Goal: Transaction & Acquisition: Purchase product/service

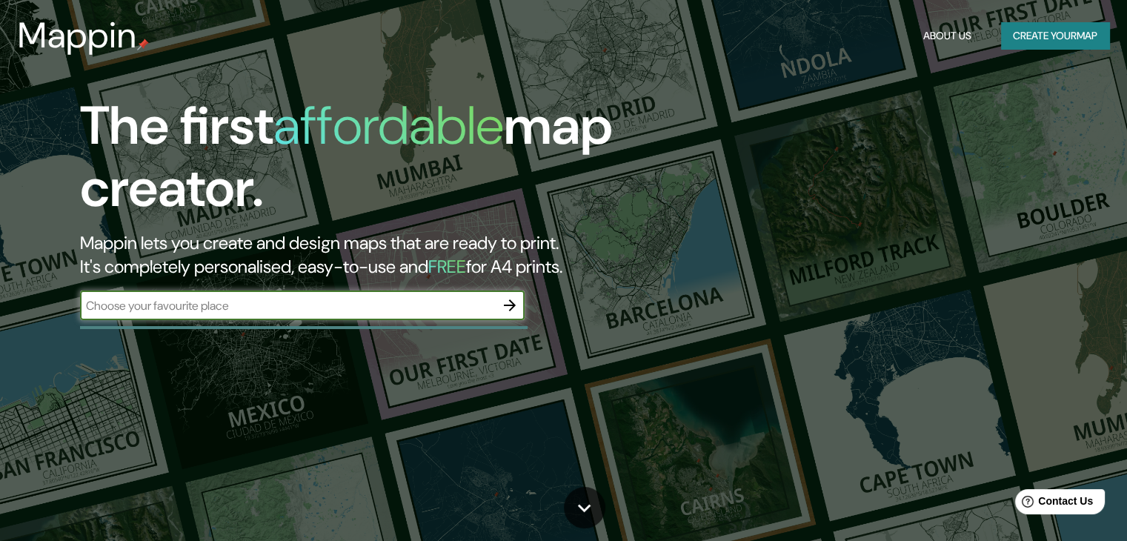
click at [431, 301] on input "text" at bounding box center [287, 305] width 415 height 17
type input "lima"
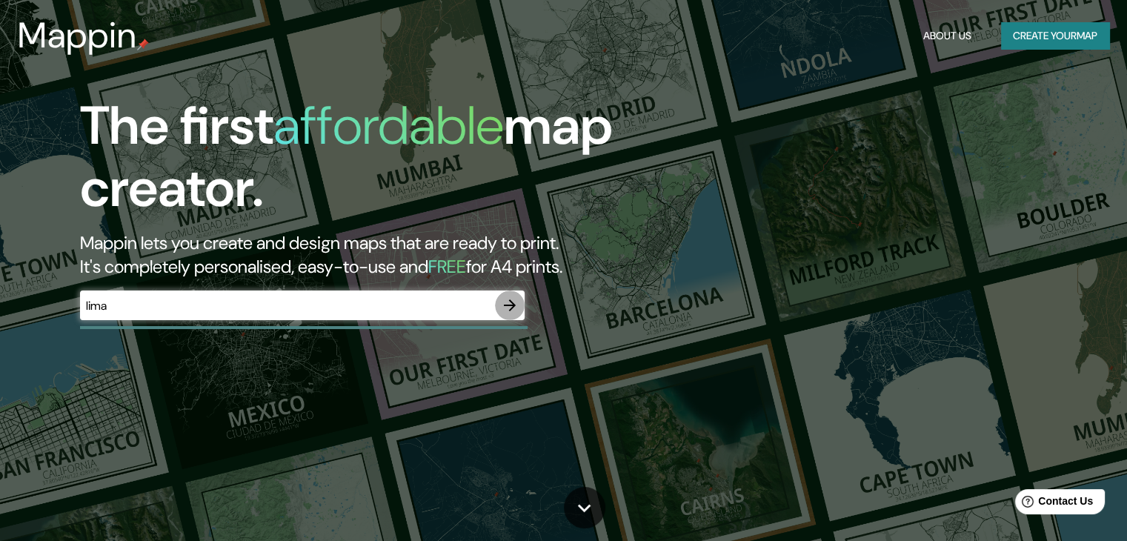
click at [513, 305] on icon "button" at bounding box center [510, 305] width 12 height 12
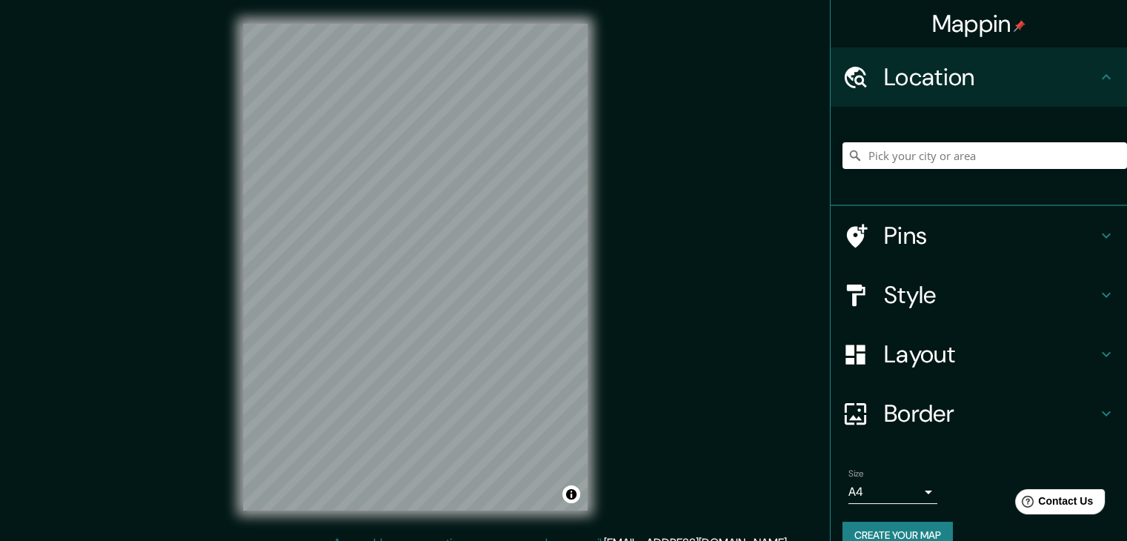
click at [860, 141] on div at bounding box center [985, 156] width 285 height 74
click at [868, 149] on input "Pick your city or area" at bounding box center [985, 155] width 285 height 27
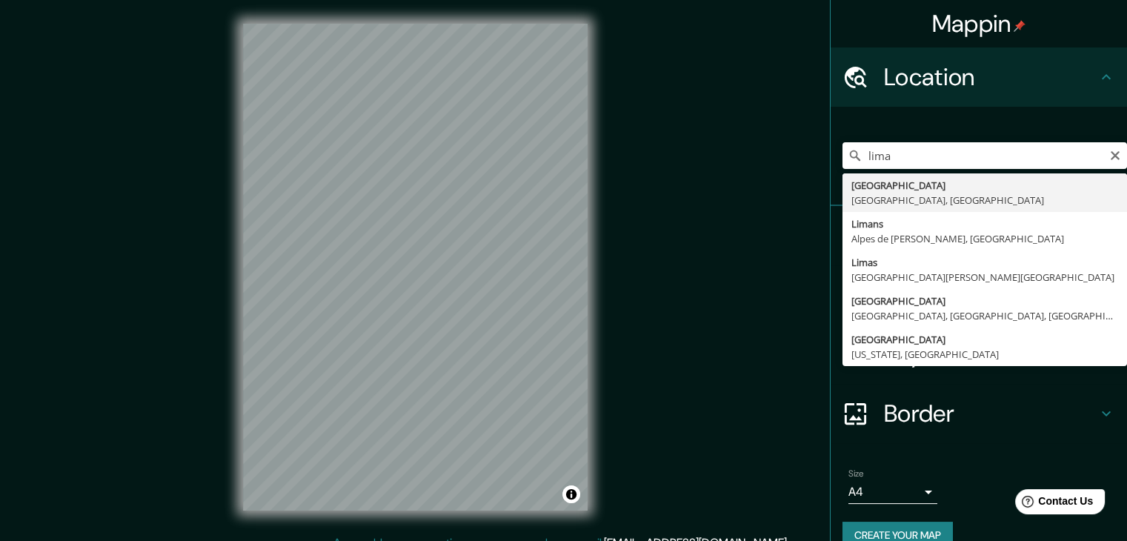
type input "[GEOGRAPHIC_DATA], [GEOGRAPHIC_DATA], [GEOGRAPHIC_DATA]"
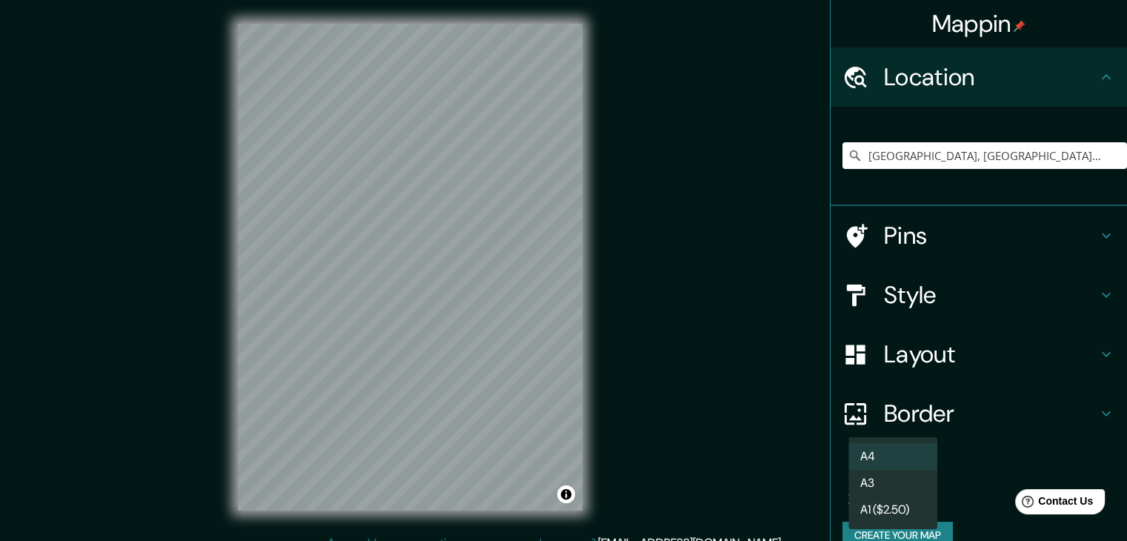
click at [901, 488] on body "Mappin Location [GEOGRAPHIC_DATA], [GEOGRAPHIC_DATA], [GEOGRAPHIC_DATA] Pins St…" at bounding box center [563, 270] width 1127 height 541
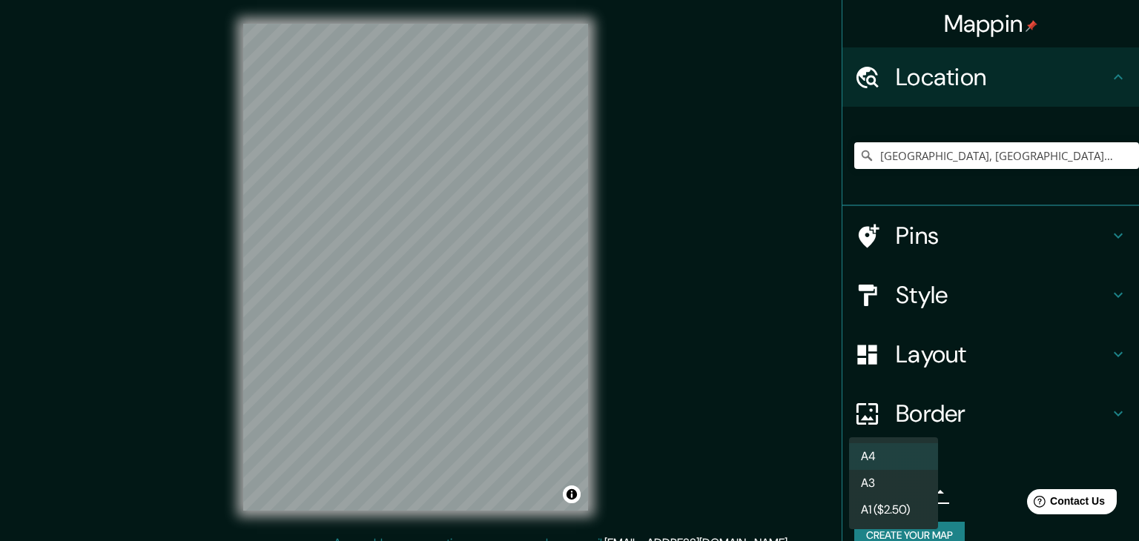
click at [903, 508] on li "A1 ($2.50)" at bounding box center [893, 510] width 89 height 27
type input "a3"
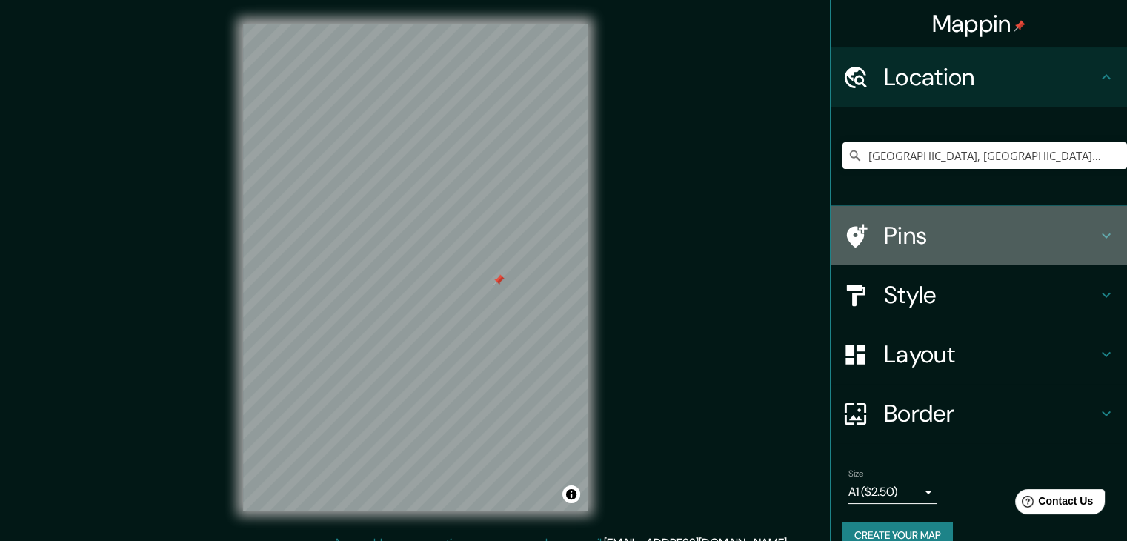
click at [913, 221] on h4 "Pins" at bounding box center [990, 236] width 213 height 30
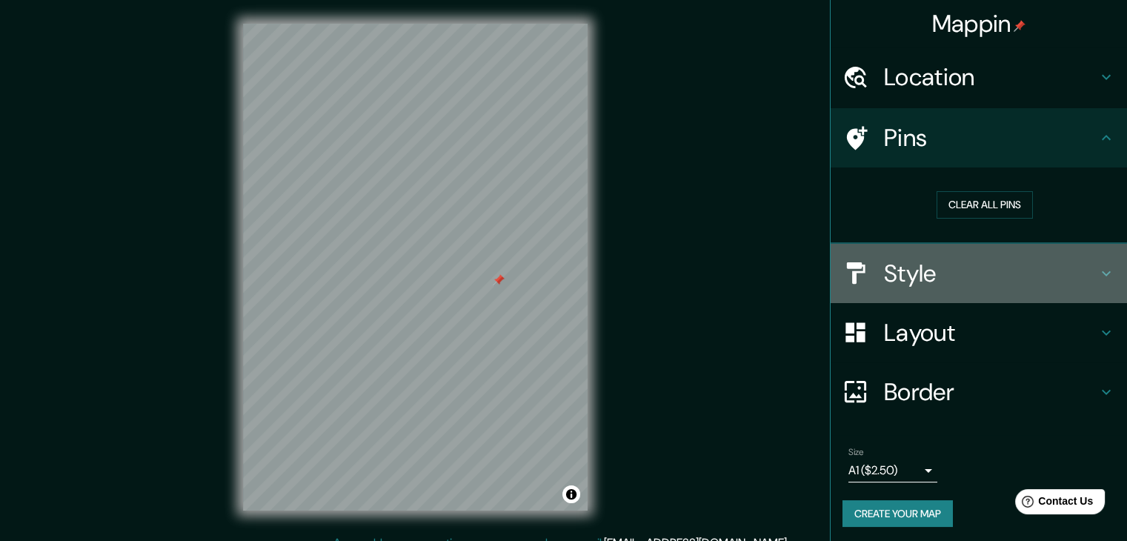
click at [950, 265] on h4 "Style" at bounding box center [990, 274] width 213 height 30
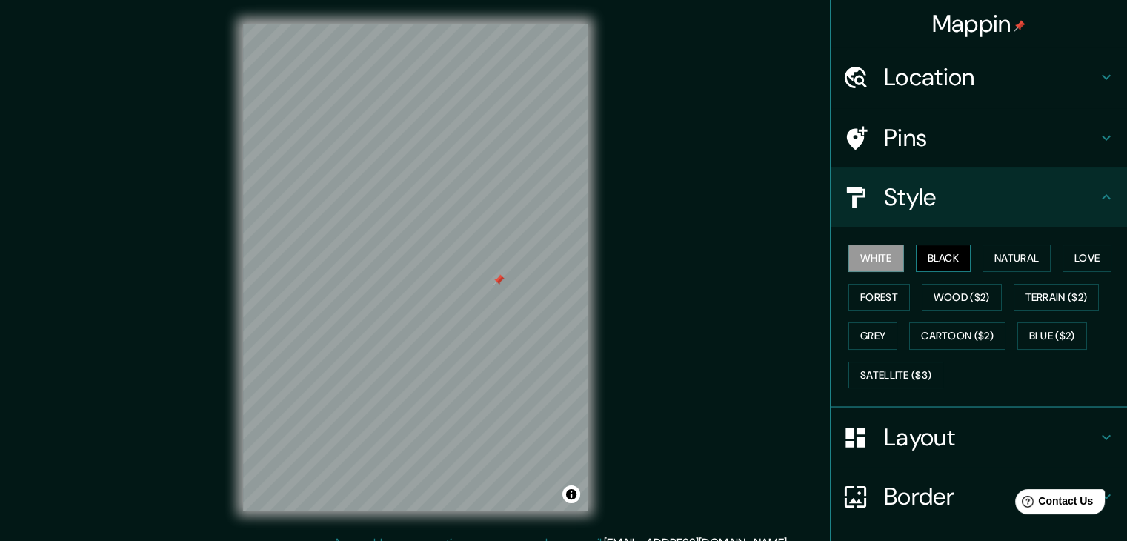
click at [946, 256] on button "Black" at bounding box center [944, 258] width 56 height 27
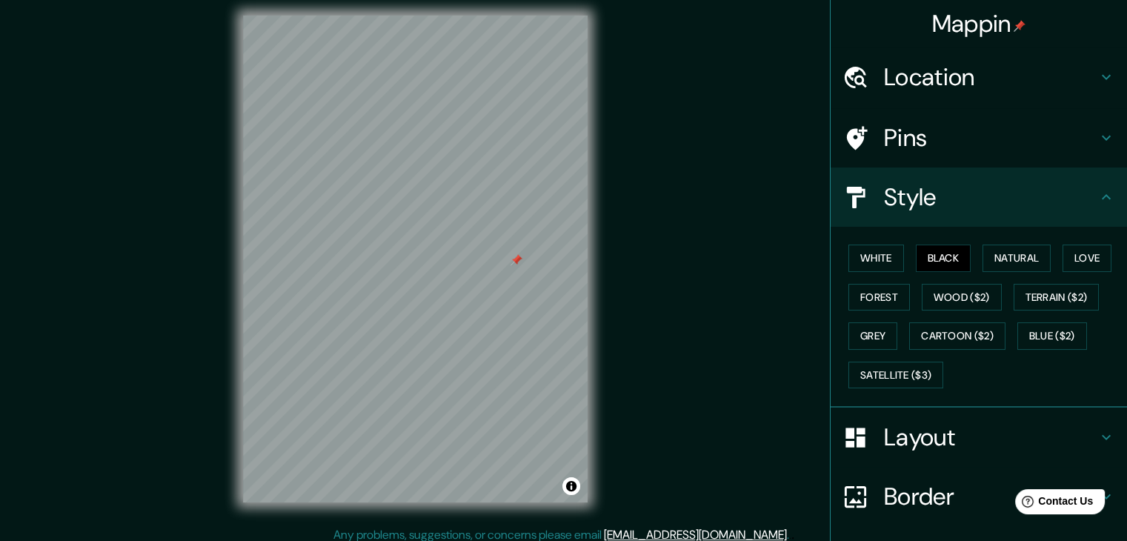
scroll to position [17, 0]
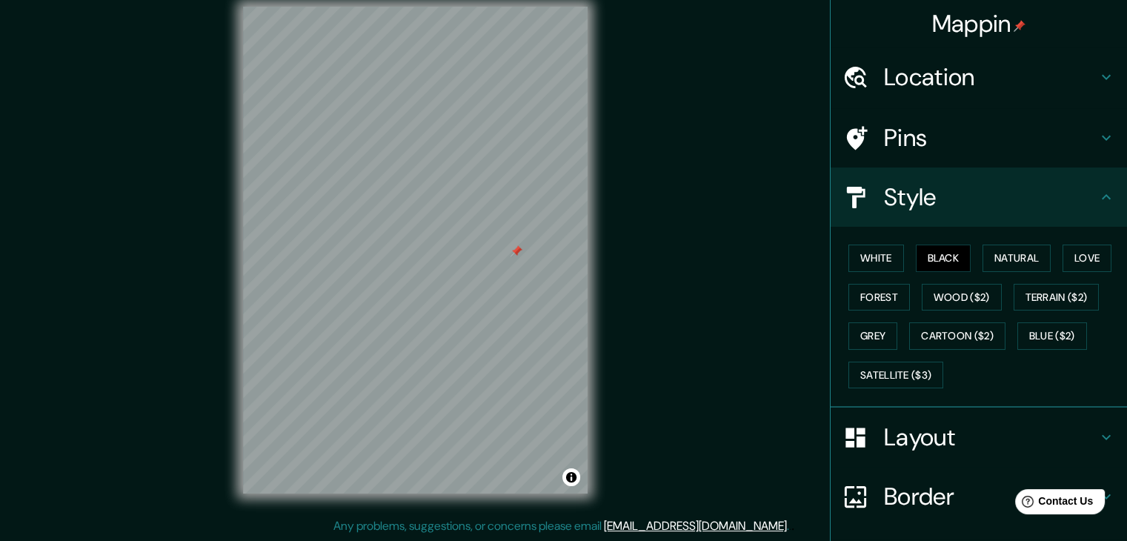
click at [927, 423] on h4 "Layout" at bounding box center [990, 438] width 213 height 30
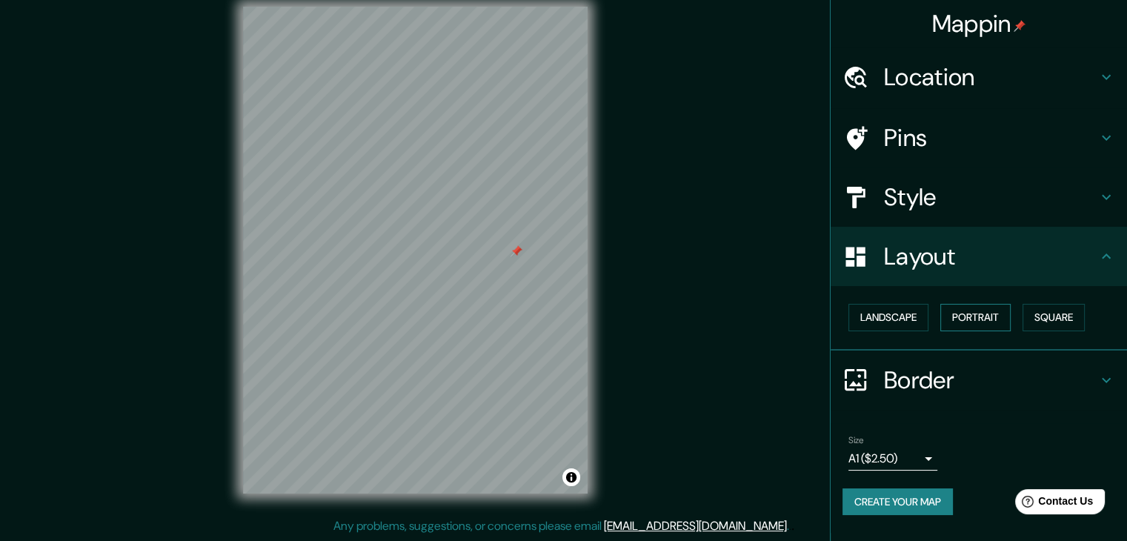
click at [996, 319] on button "Portrait" at bounding box center [976, 317] width 70 height 27
click at [890, 319] on button "Landscape" at bounding box center [889, 317] width 80 height 27
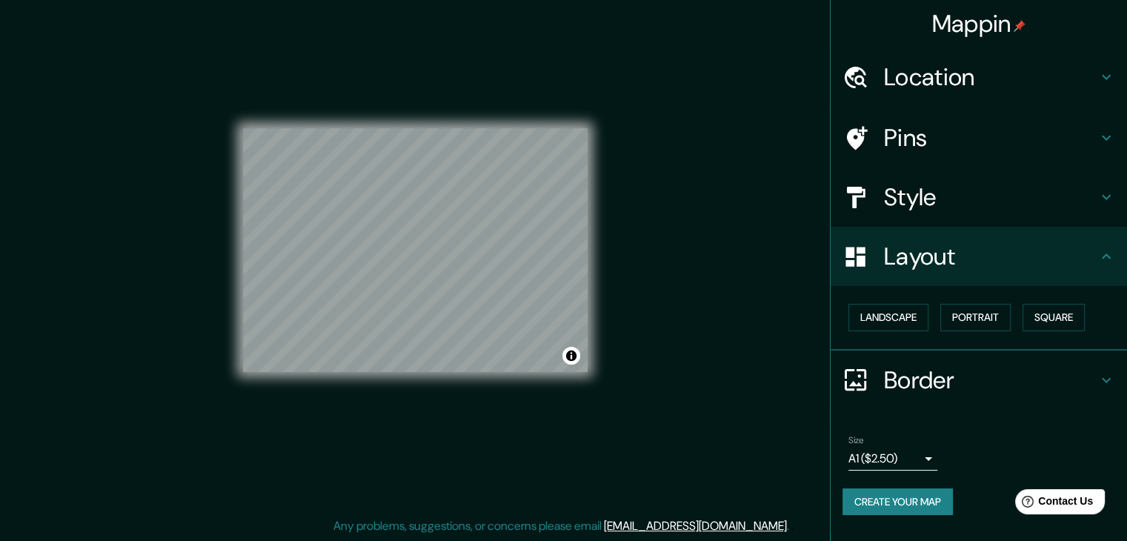
click at [762, 418] on div "Mappin Location [GEOGRAPHIC_DATA], [GEOGRAPHIC_DATA], [GEOGRAPHIC_DATA] Pins St…" at bounding box center [563, 262] width 1127 height 558
